Goal: Information Seeking & Learning: Learn about a topic

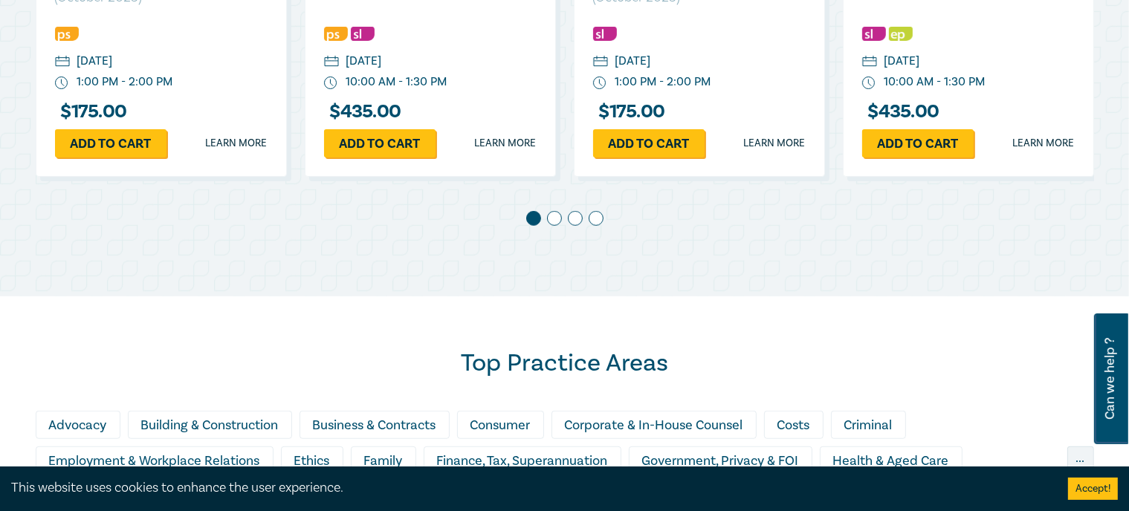
scroll to position [966, 0]
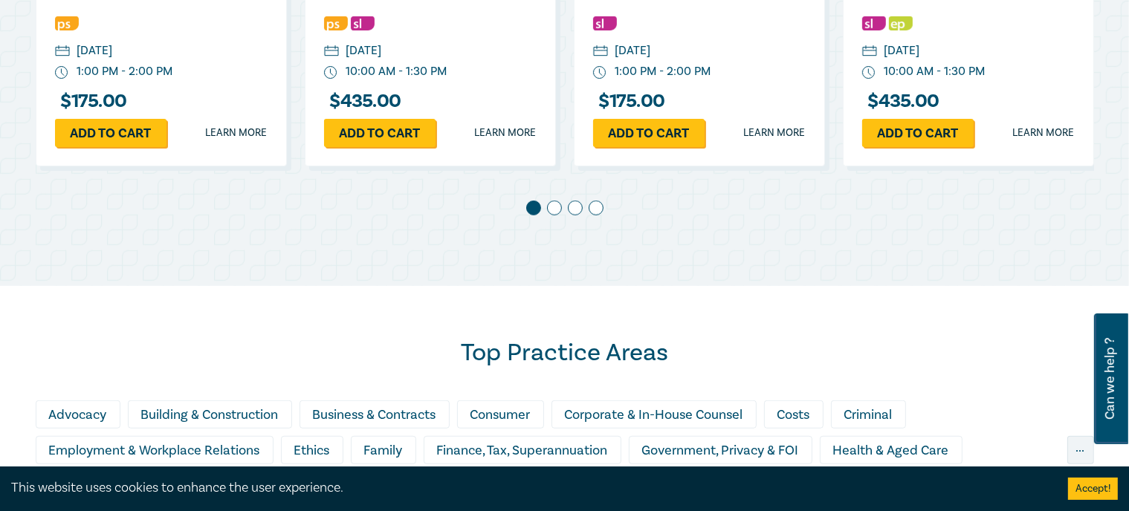
click at [551, 206] on span at bounding box center [554, 208] width 15 height 15
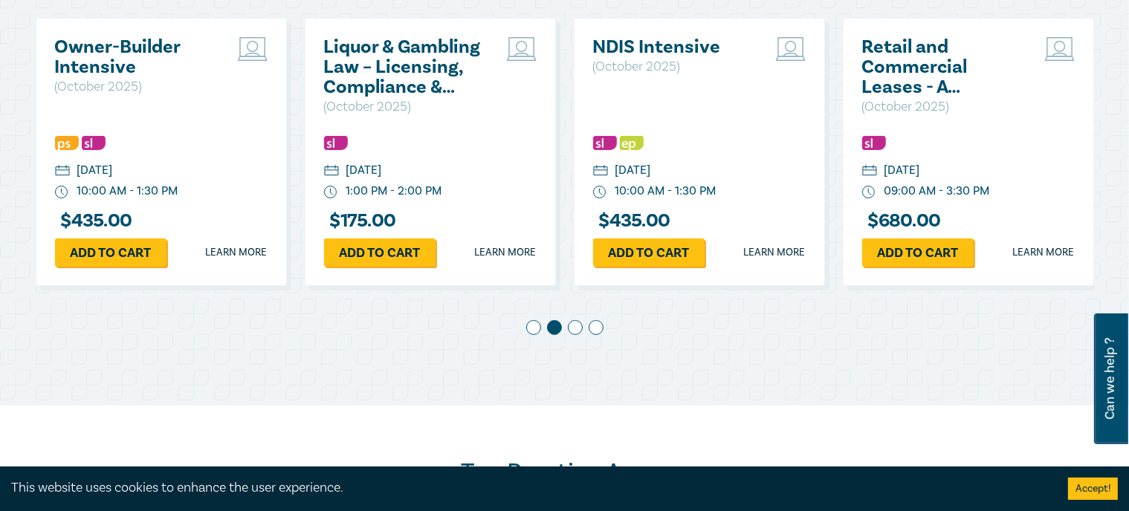
scroll to position [835, 0]
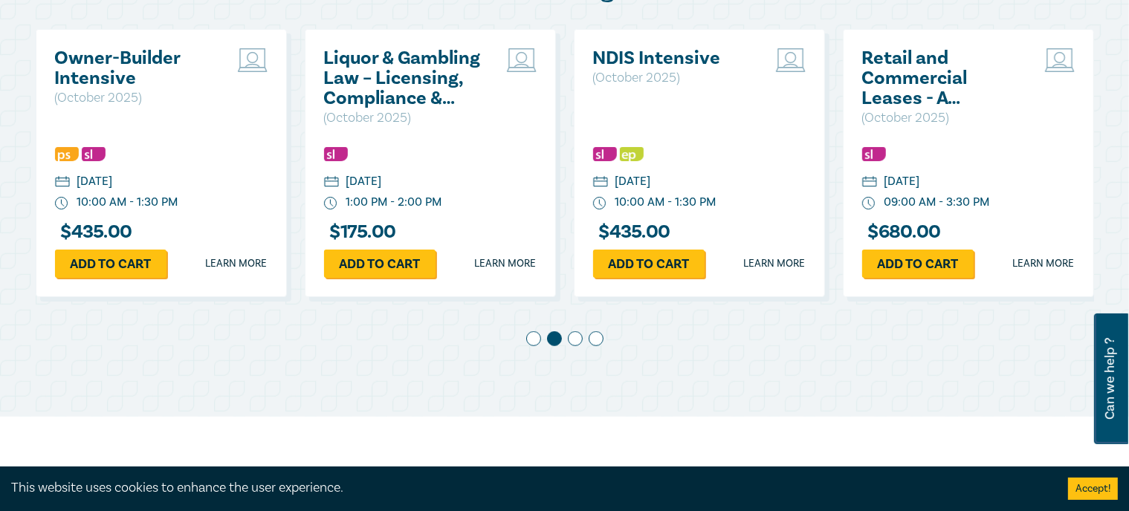
click at [575, 334] on span at bounding box center [575, 338] width 15 height 15
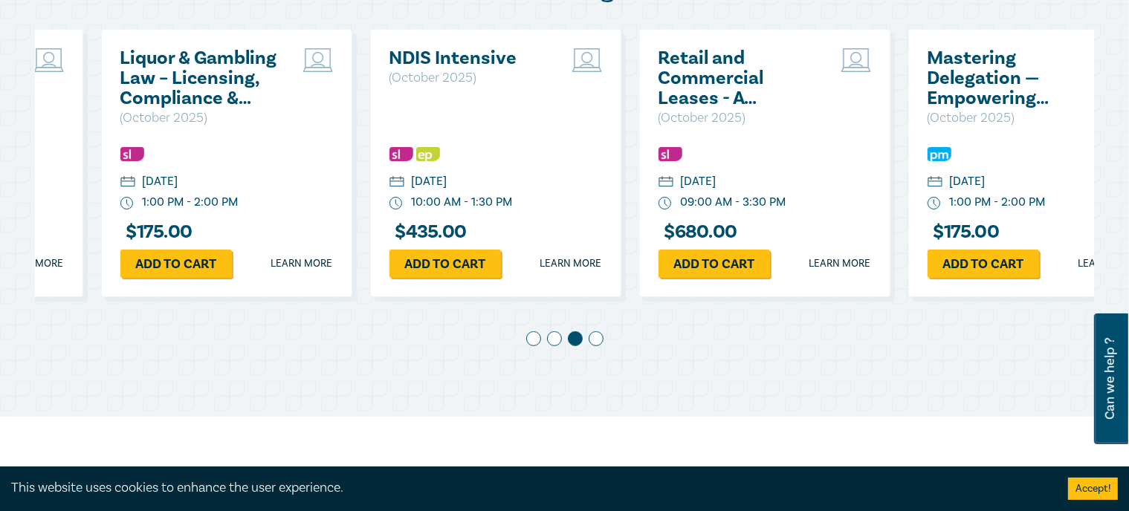
scroll to position [0, 538]
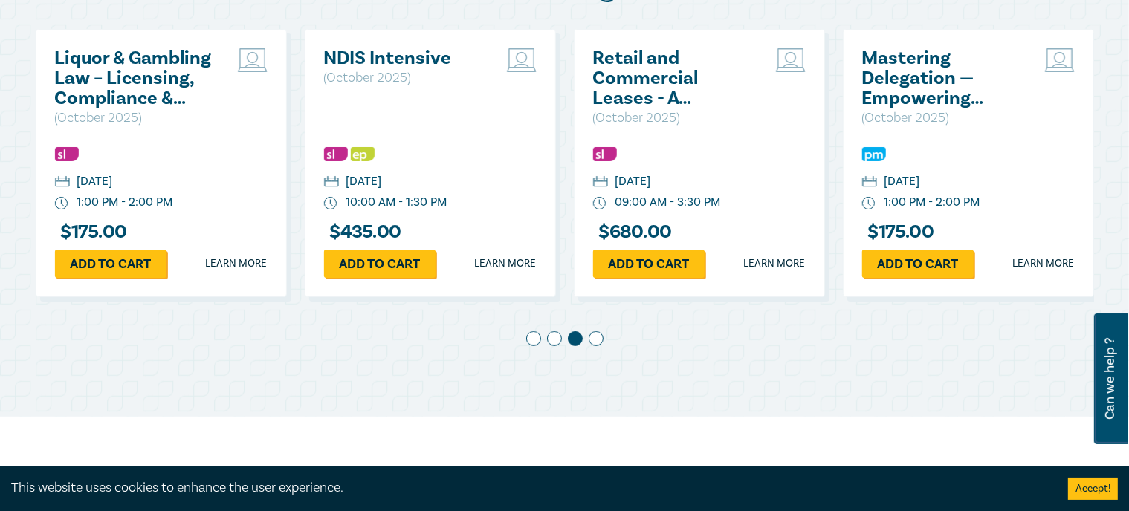
click at [594, 334] on span at bounding box center [596, 338] width 15 height 15
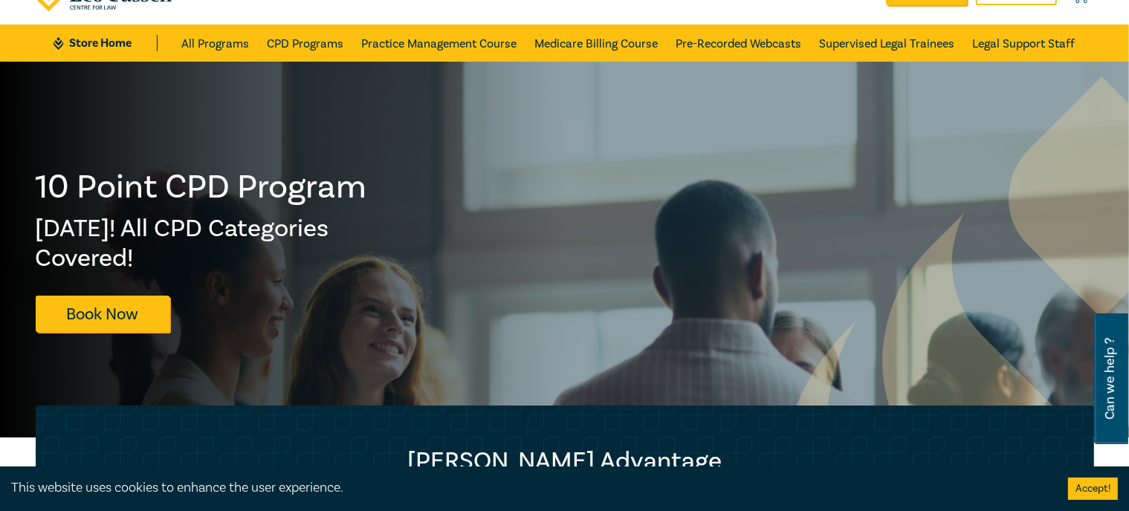
scroll to position [0, 0]
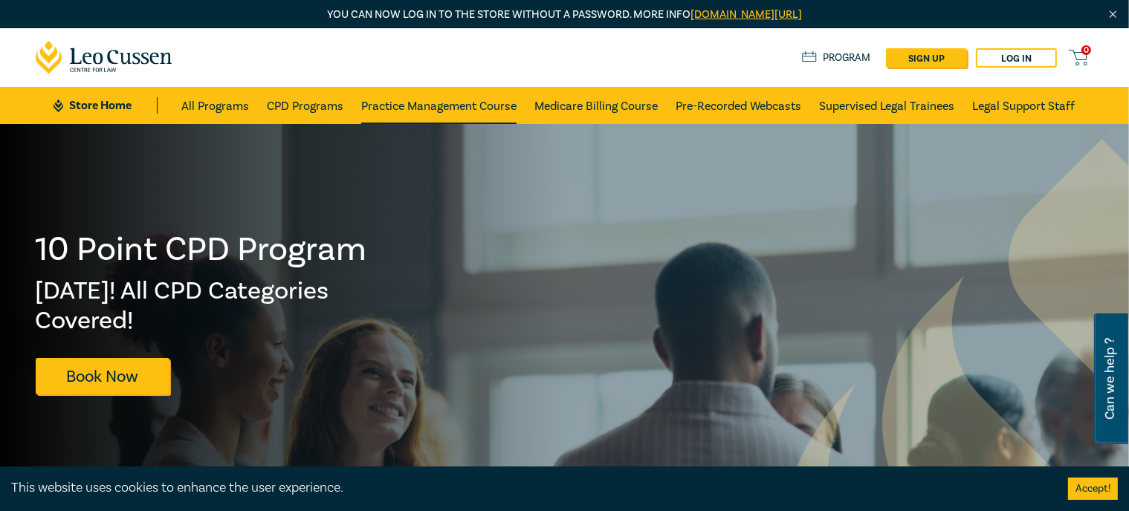
click at [404, 103] on link "Practice Management Course" at bounding box center [438, 105] width 155 height 37
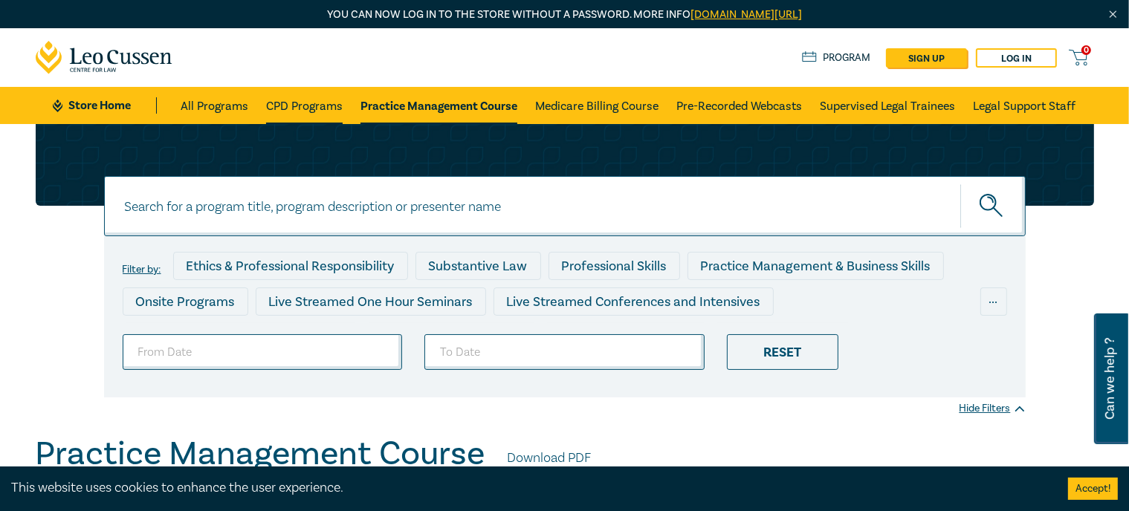
click at [285, 105] on link "CPD Programs" at bounding box center [304, 105] width 77 height 37
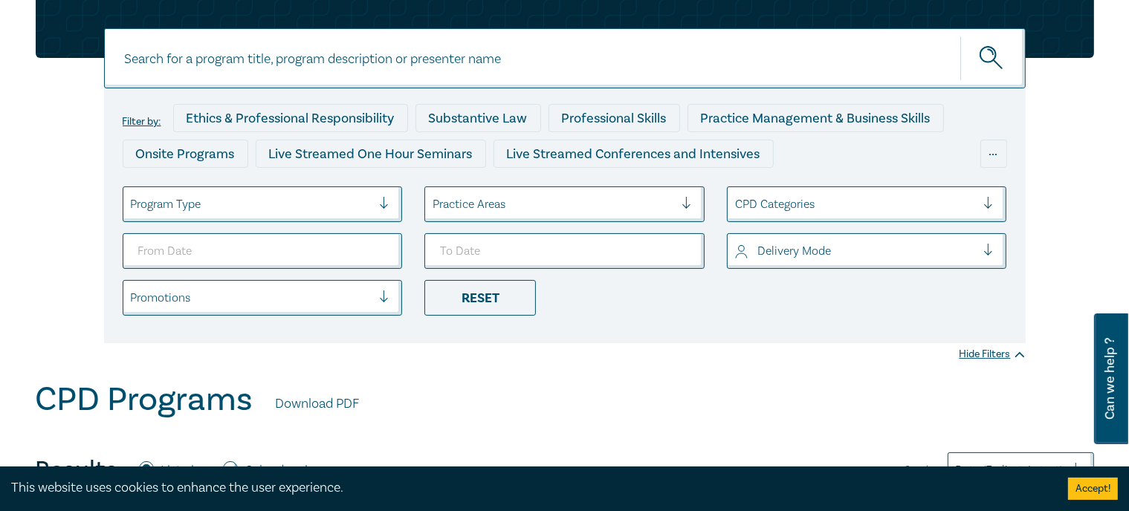
scroll to position [149, 0]
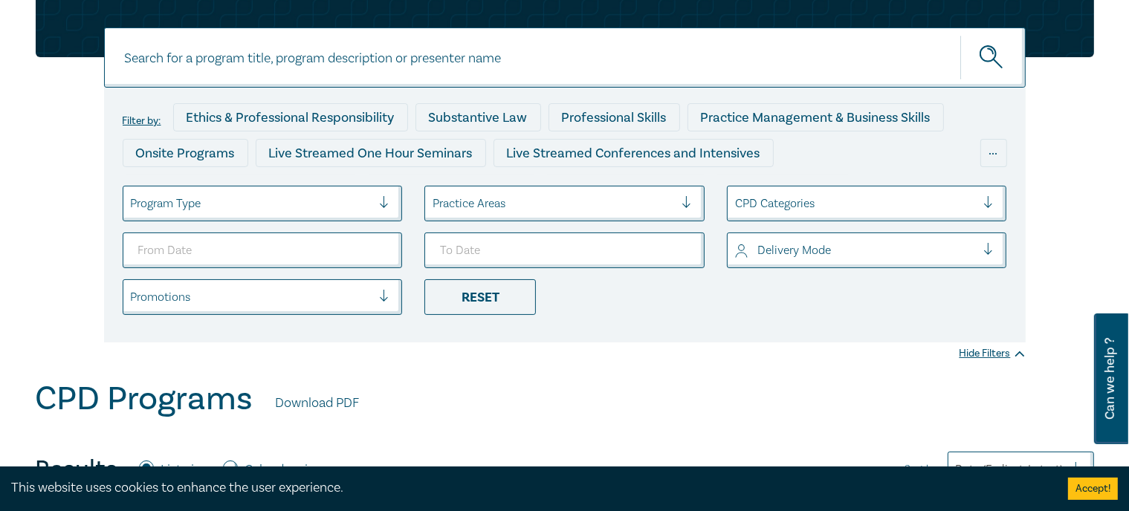
click at [306, 207] on div at bounding box center [251, 203] width 241 height 19
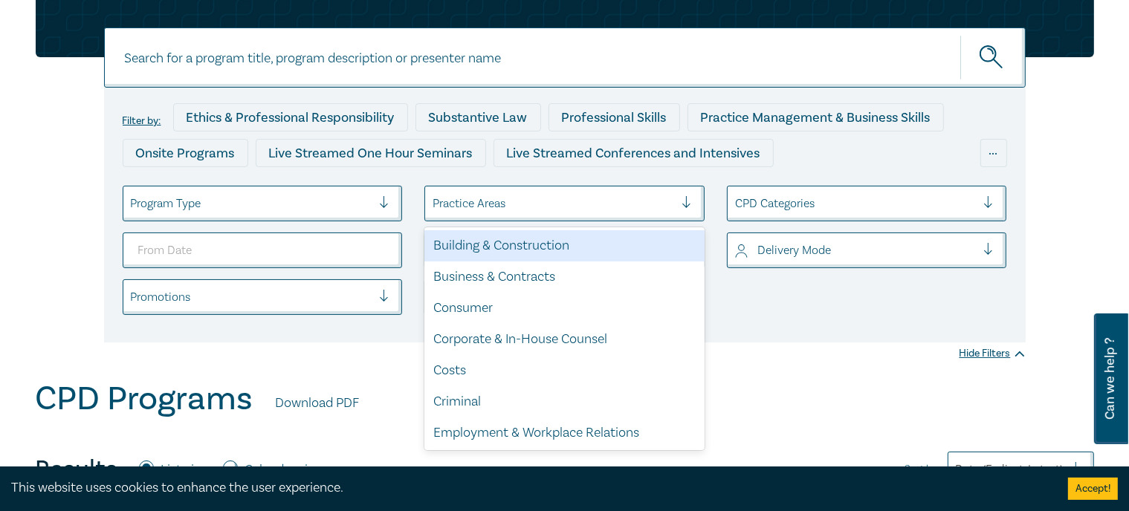
click at [453, 204] on div at bounding box center [552, 203] width 241 height 19
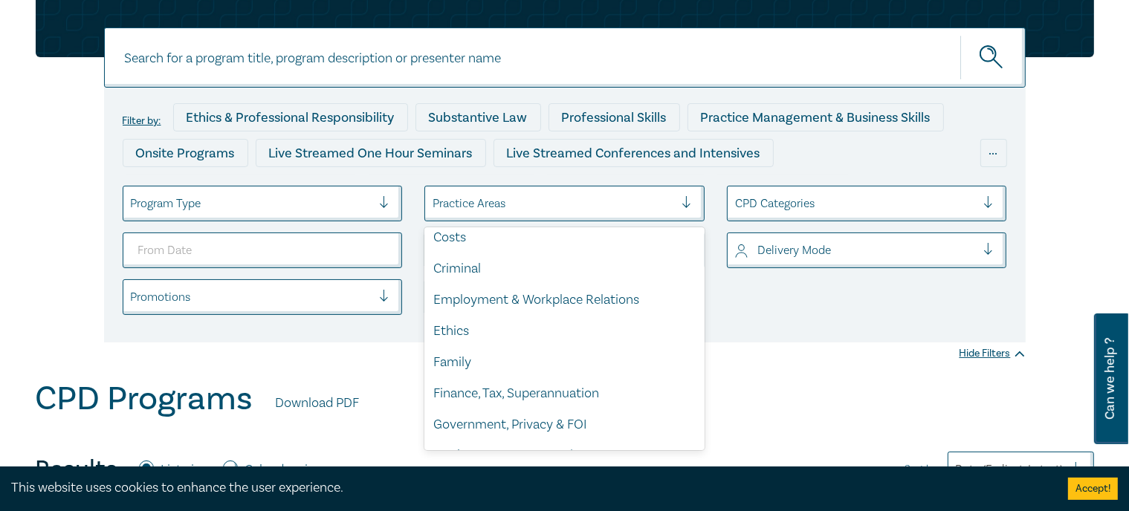
scroll to position [129, 0]
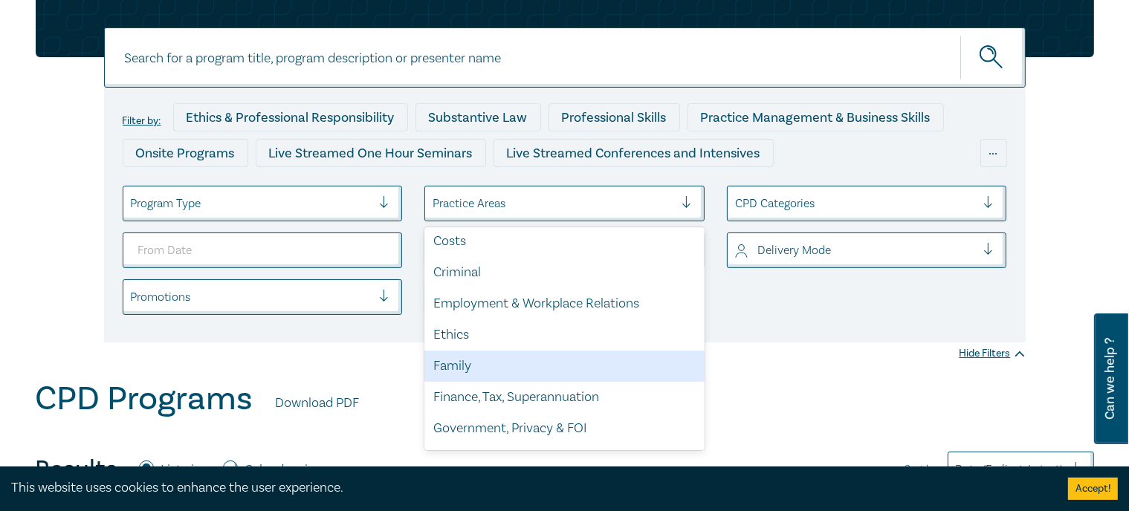
click at [488, 361] on div "Family" at bounding box center [564, 366] width 280 height 31
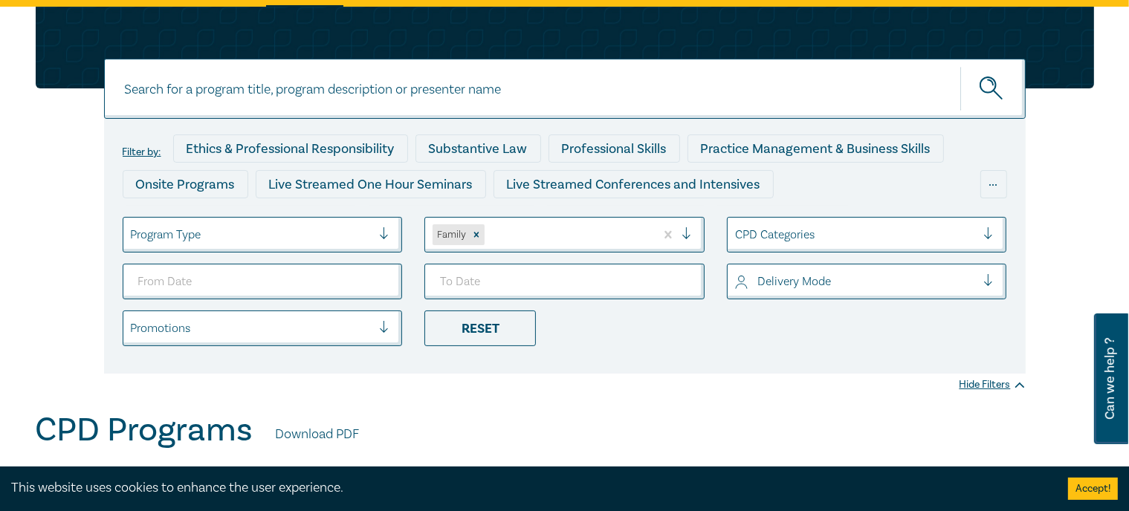
scroll to position [111, 0]
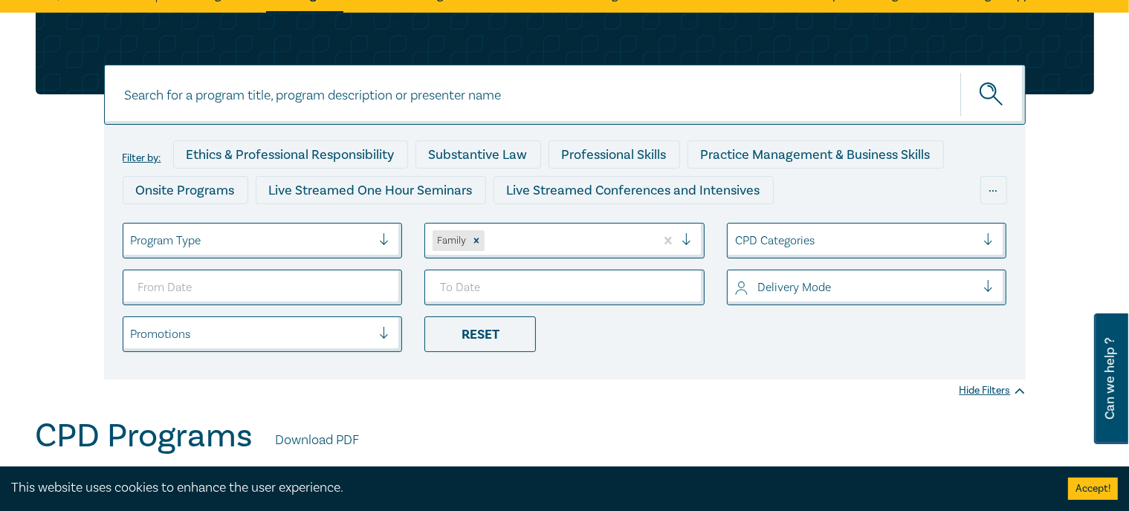
click at [357, 248] on div at bounding box center [251, 240] width 241 height 19
click at [640, 366] on div "Filter by: Ethics & Professional Responsibility Substantive Law Professional Sk…" at bounding box center [564, 252] width 921 height 255
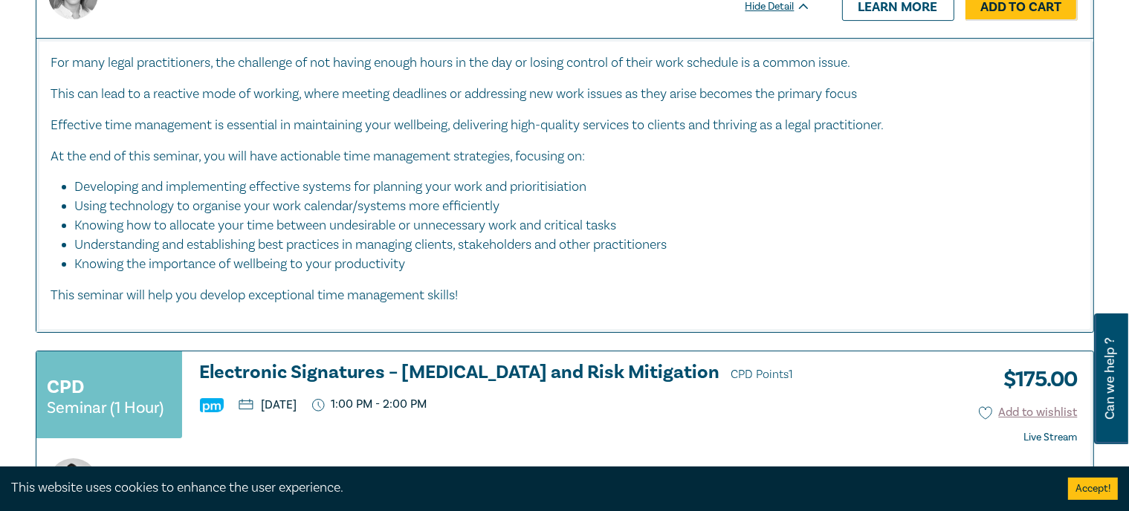
scroll to position [5016, 0]
